Goal: Information Seeking & Learning: Learn about a topic

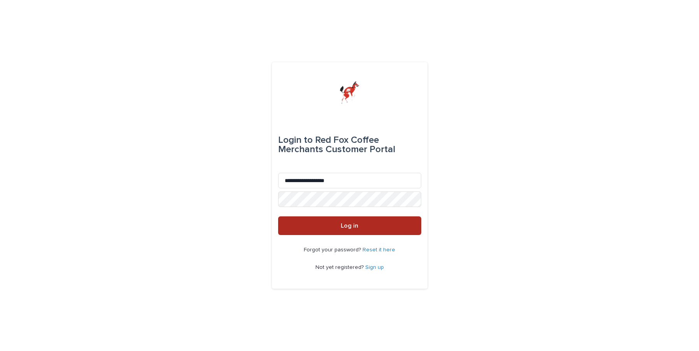
click at [338, 221] on button "Log in" at bounding box center [349, 225] width 143 height 19
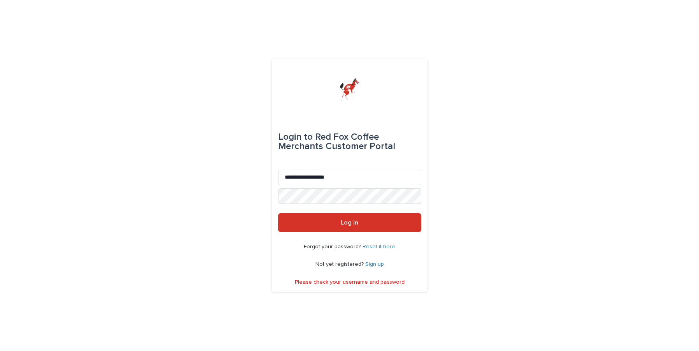
drag, startPoint x: 236, startPoint y: 208, endPoint x: 271, endPoint y: 203, distance: 35.3
click at [237, 208] on div "**********" at bounding box center [349, 175] width 699 height 351
click at [347, 221] on span "Log in" at bounding box center [349, 222] width 17 height 6
click at [290, 179] on input "**********" at bounding box center [349, 178] width 143 height 16
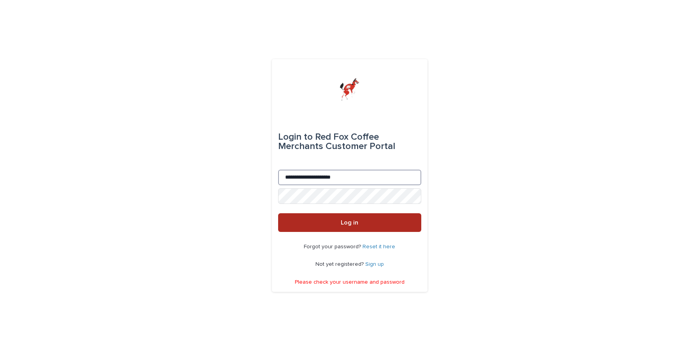
type input "**********"
click at [347, 222] on span "Log in" at bounding box center [349, 222] width 17 height 6
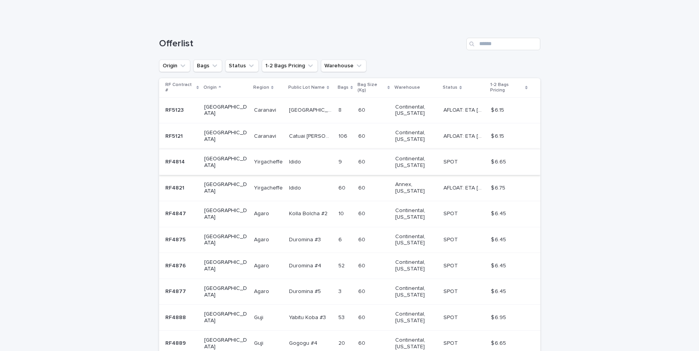
scroll to position [101, 0]
click at [343, 69] on button "Warehouse" at bounding box center [343, 64] width 45 height 12
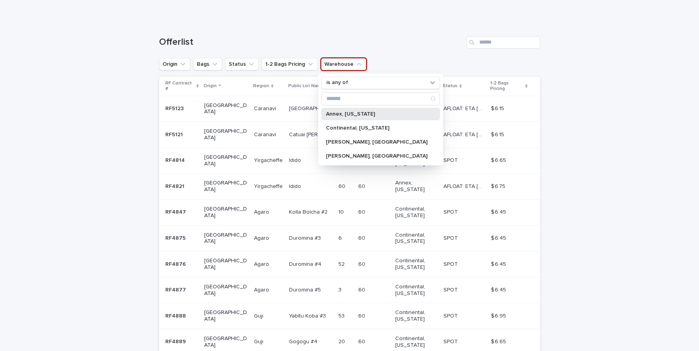
click at [346, 114] on p "Annex, California" at bounding box center [376, 113] width 101 height 5
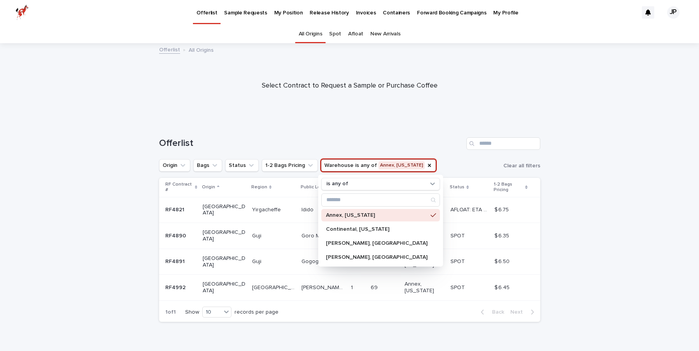
click at [105, 111] on div at bounding box center [349, 83] width 699 height 78
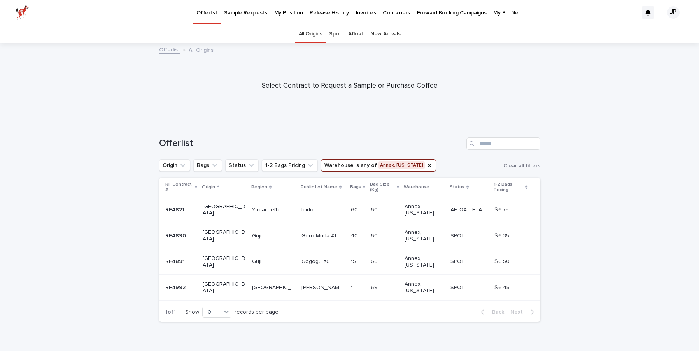
click at [426, 164] on icon "Warehouse" at bounding box center [429, 165] width 6 height 6
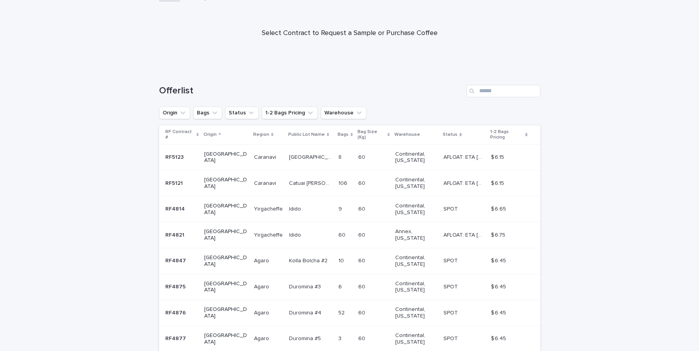
scroll to position [72, 0]
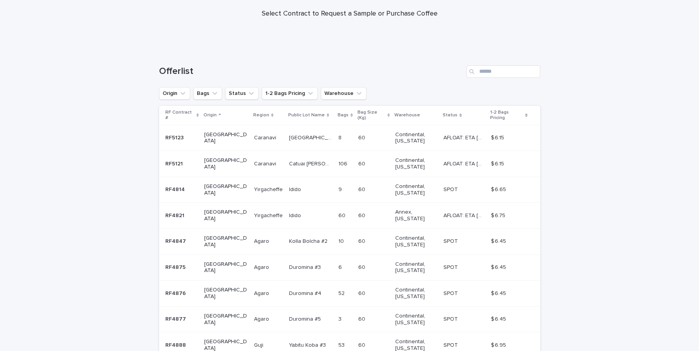
click at [341, 103] on div "Offerlist Origin Bags Status 1-2 Bags Pricing Warehouse RF Contract # Origin Re…" at bounding box center [349, 231] width 381 height 362
click at [341, 92] on button "Warehouse" at bounding box center [343, 93] width 45 height 12
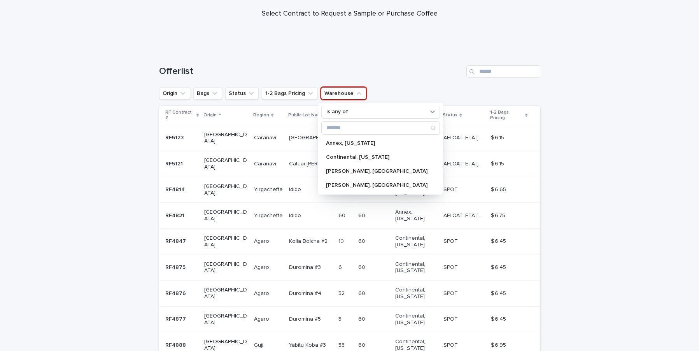
click at [341, 92] on button "Warehouse" at bounding box center [343, 93] width 45 height 12
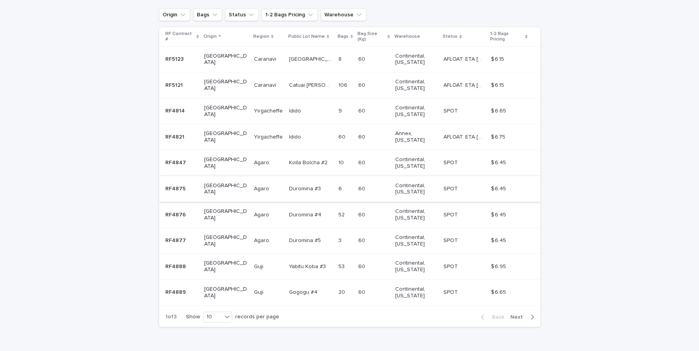
scroll to position [151, 0]
click at [516, 313] on span "Next" at bounding box center [518, 315] width 17 height 5
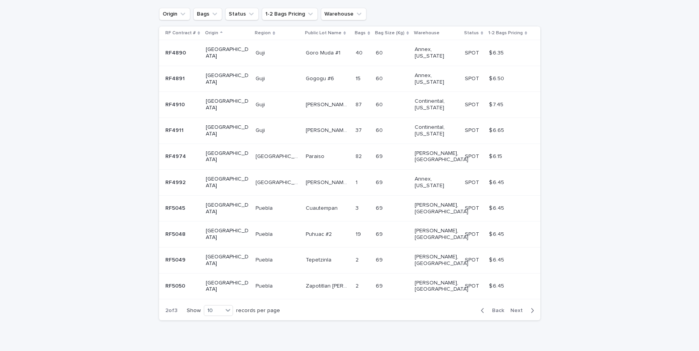
scroll to position [114, 0]
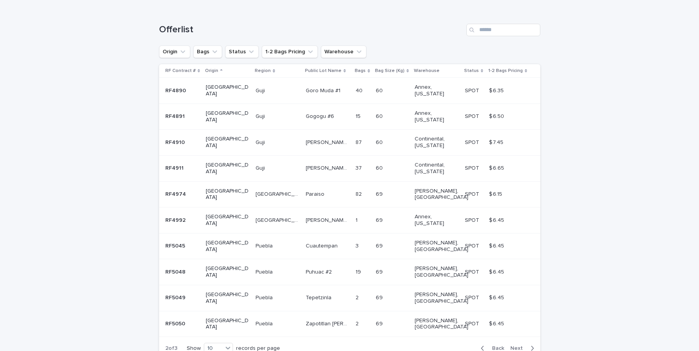
click at [525, 345] on button "Next" at bounding box center [523, 348] width 33 height 7
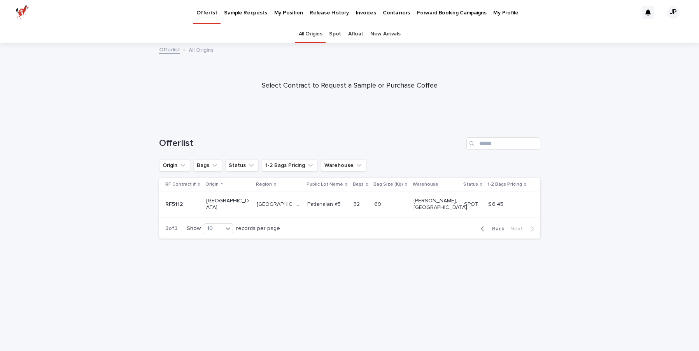
click at [504, 226] on span "Back" at bounding box center [495, 228] width 17 height 5
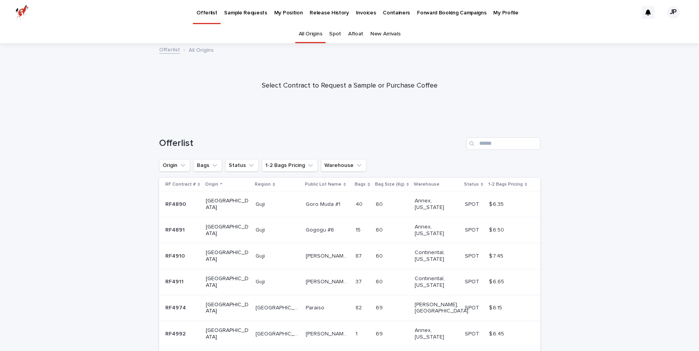
scroll to position [114, 0]
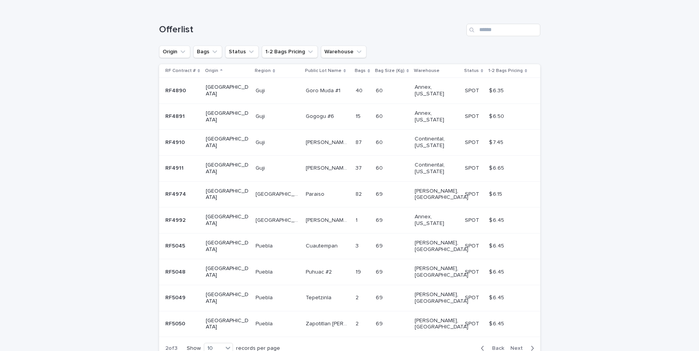
click at [322, 266] on div "Puhuac #2 Puhuac #2" at bounding box center [328, 272] width 44 height 13
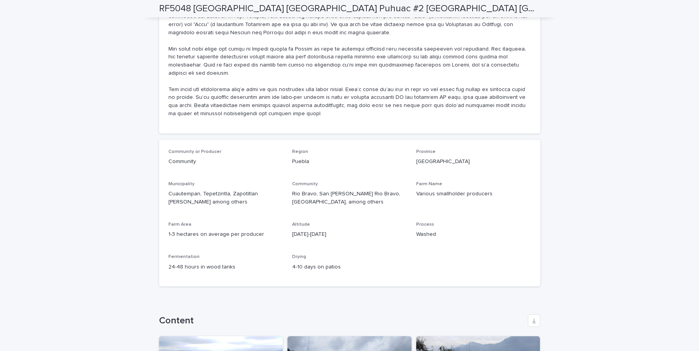
scroll to position [687, 0]
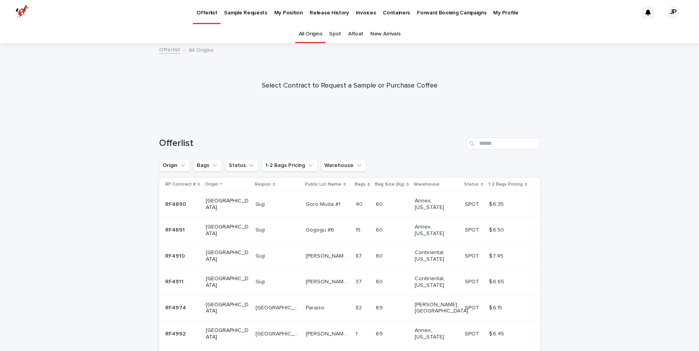
scroll to position [25, 0]
